Goal: Navigation & Orientation: Go to known website

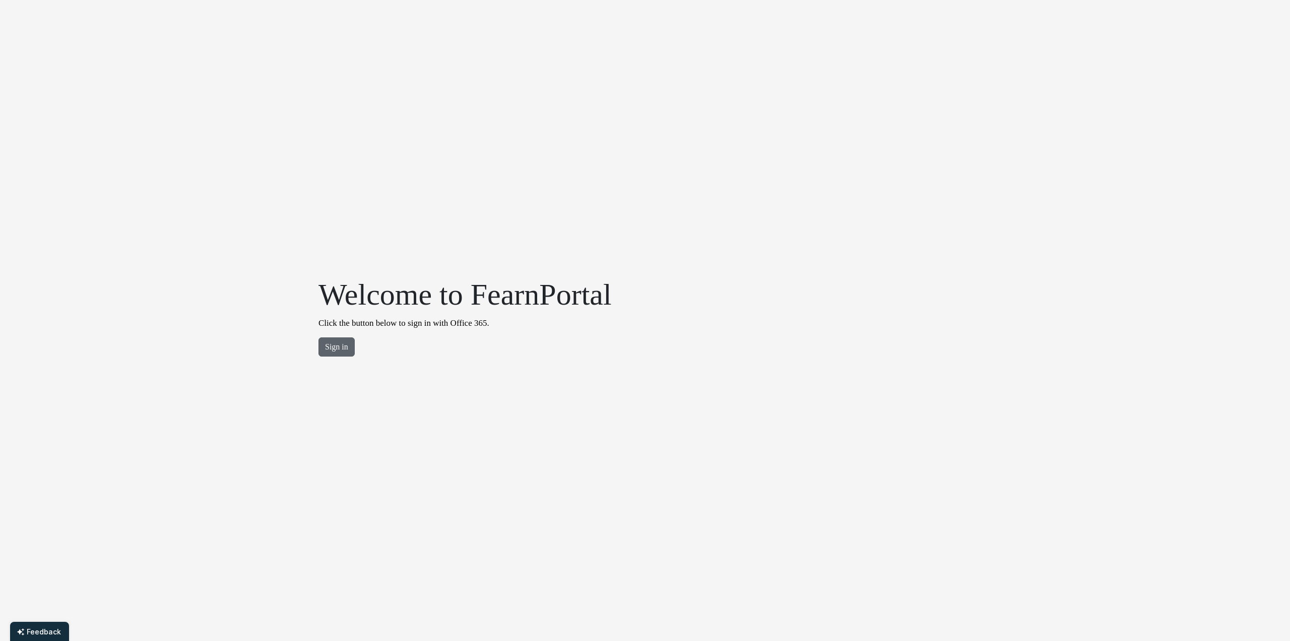
click at [346, 347] on button "Sign in" at bounding box center [337, 346] width 36 height 19
